Goal: Task Accomplishment & Management: Manage account settings

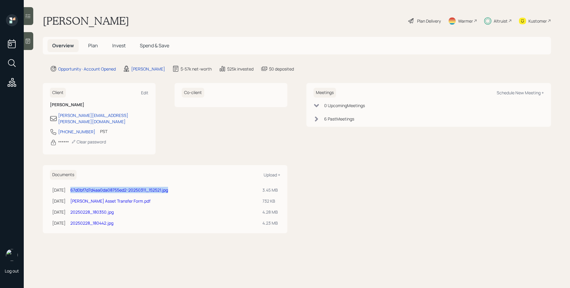
click at [117, 44] on span "Invest" at bounding box center [118, 45] width 13 height 7
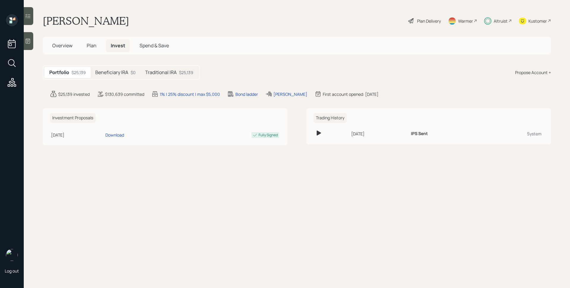
click at [174, 70] on h5 "Traditional IRA" at bounding box center [160, 73] width 31 height 6
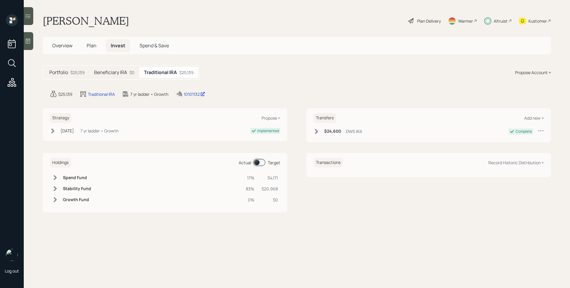
click at [123, 71] on h5 "Beneficiary IRA" at bounding box center [110, 73] width 33 height 6
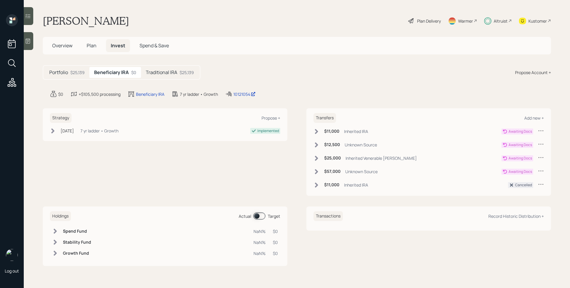
click at [543, 171] on icon at bounding box center [541, 171] width 6 height 6
click at [524, 190] on div "Cancel Transfer" at bounding box center [523, 188] width 43 height 6
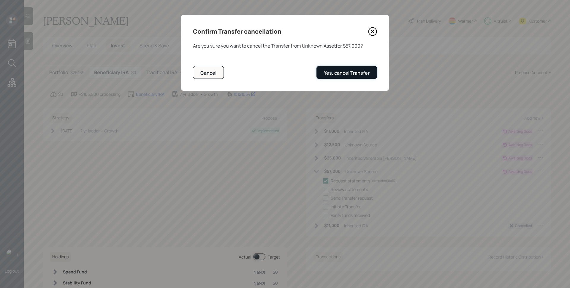
click at [365, 76] on button "Yes, cancel Transfer" at bounding box center [347, 72] width 61 height 13
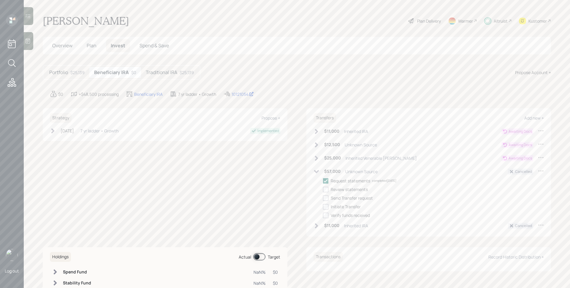
click at [538, 142] on icon at bounding box center [541, 144] width 6 height 6
click at [508, 162] on div "Cancel Transfer" at bounding box center [523, 161] width 43 height 6
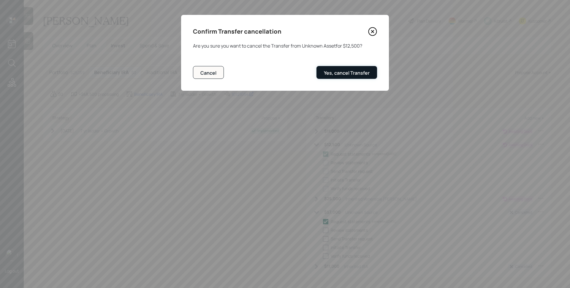
click at [349, 69] on button "Yes, cancel Transfer" at bounding box center [347, 72] width 61 height 13
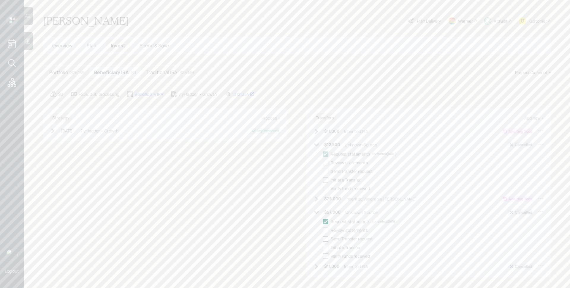
click at [436, 82] on main "[PERSON_NAME] Plan Delivery Warmer Altruist Kustomer Overview Plan Invest Spend…" at bounding box center [297, 144] width 547 height 288
click at [318, 143] on div "$12,500 Unknown Source" at bounding box center [346, 144] width 64 height 7
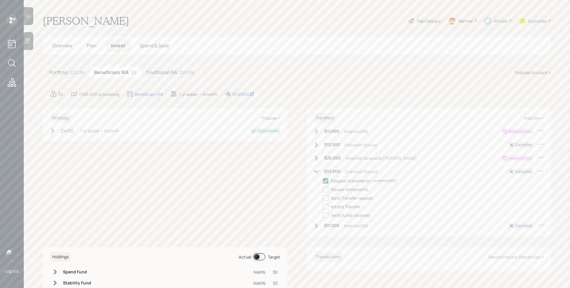
click at [314, 172] on icon at bounding box center [316, 171] width 5 height 3
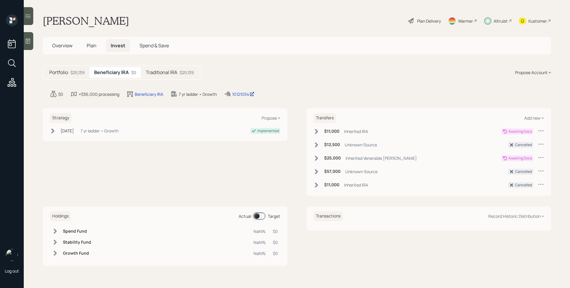
click at [495, 21] on div "Altruist" at bounding box center [501, 21] width 14 height 6
click at [57, 46] on span "Overview" at bounding box center [62, 45] width 20 height 7
